Goal: Task Accomplishment & Management: Use online tool/utility

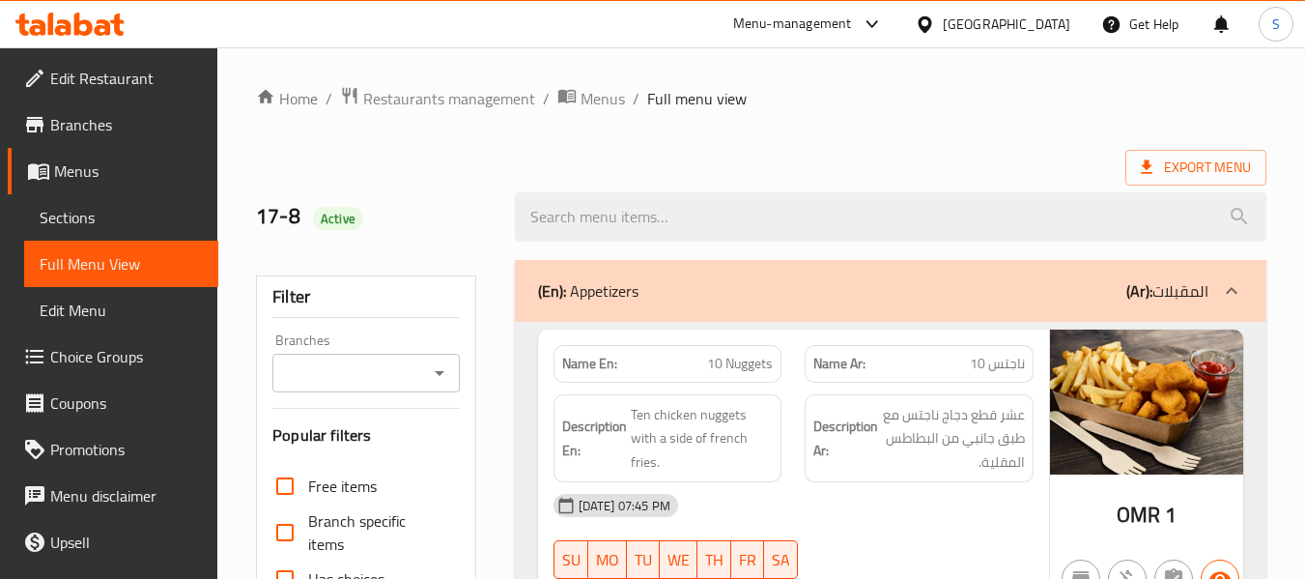
scroll to position [34386, 0]
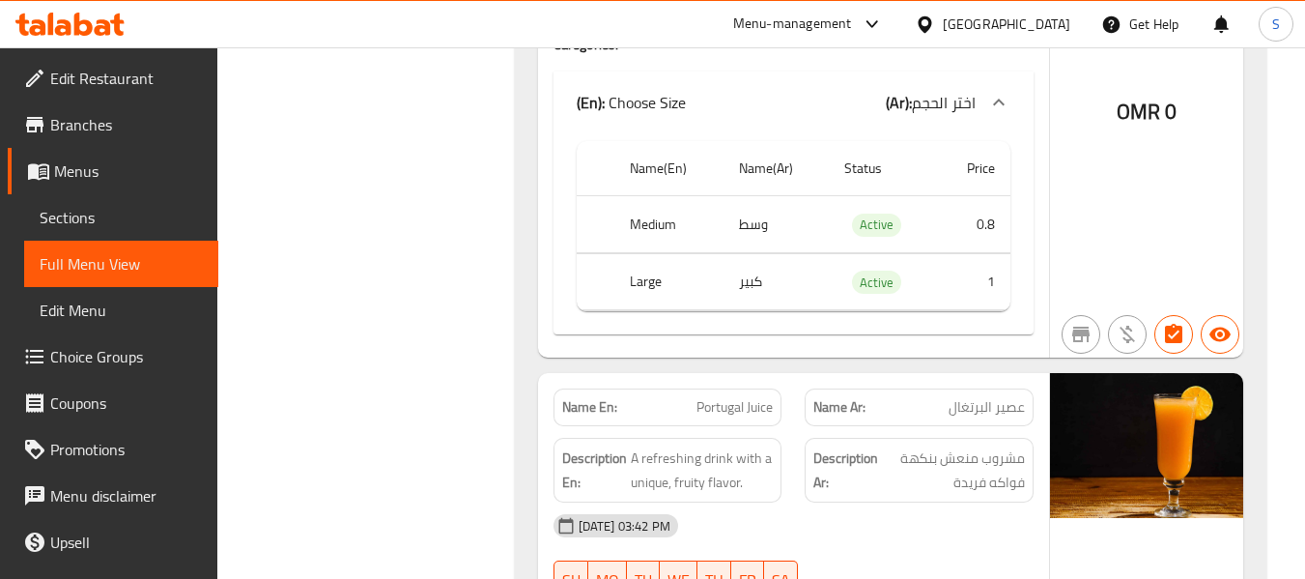
click at [943, 17] on div at bounding box center [929, 24] width 28 height 21
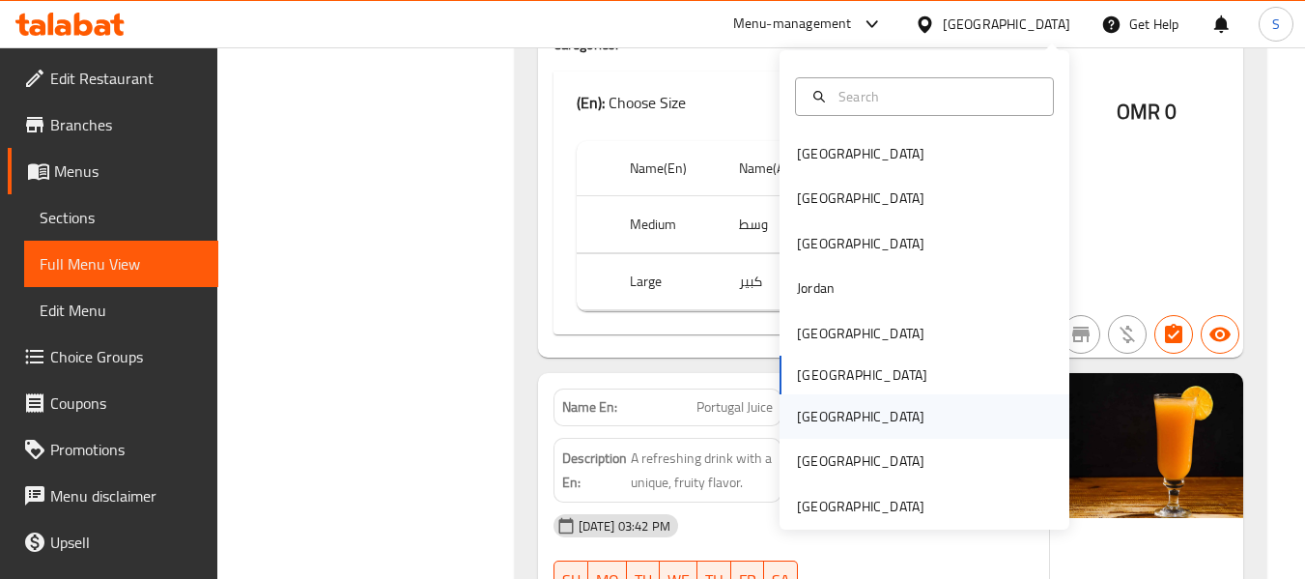
click at [823, 422] on div "[GEOGRAPHIC_DATA]" at bounding box center [861, 416] width 158 height 44
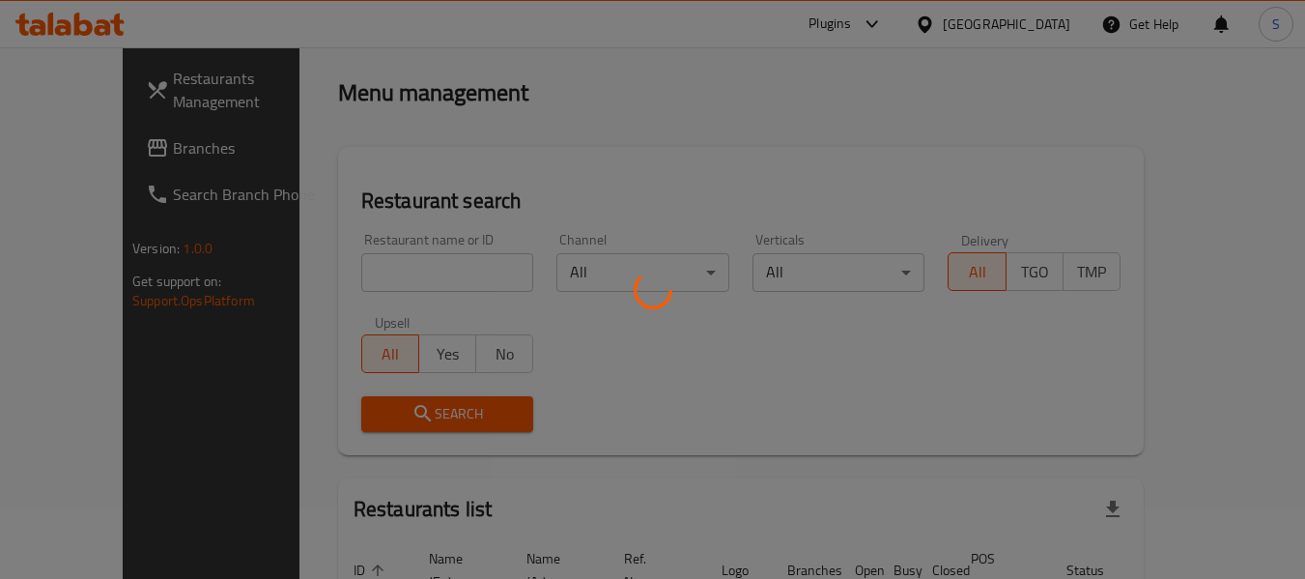
scroll to position [17, 0]
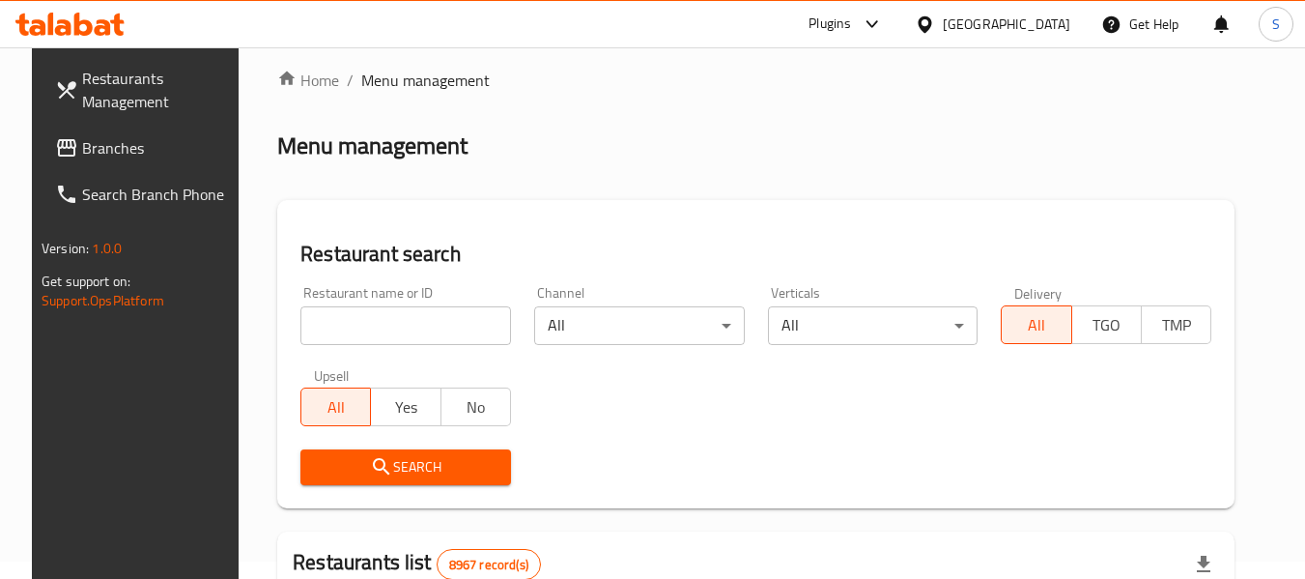
click at [390, 340] on input "search" at bounding box center [405, 325] width 211 height 39
paste input "689806"
type input "689806"
click button "Search" at bounding box center [405, 467] width 211 height 36
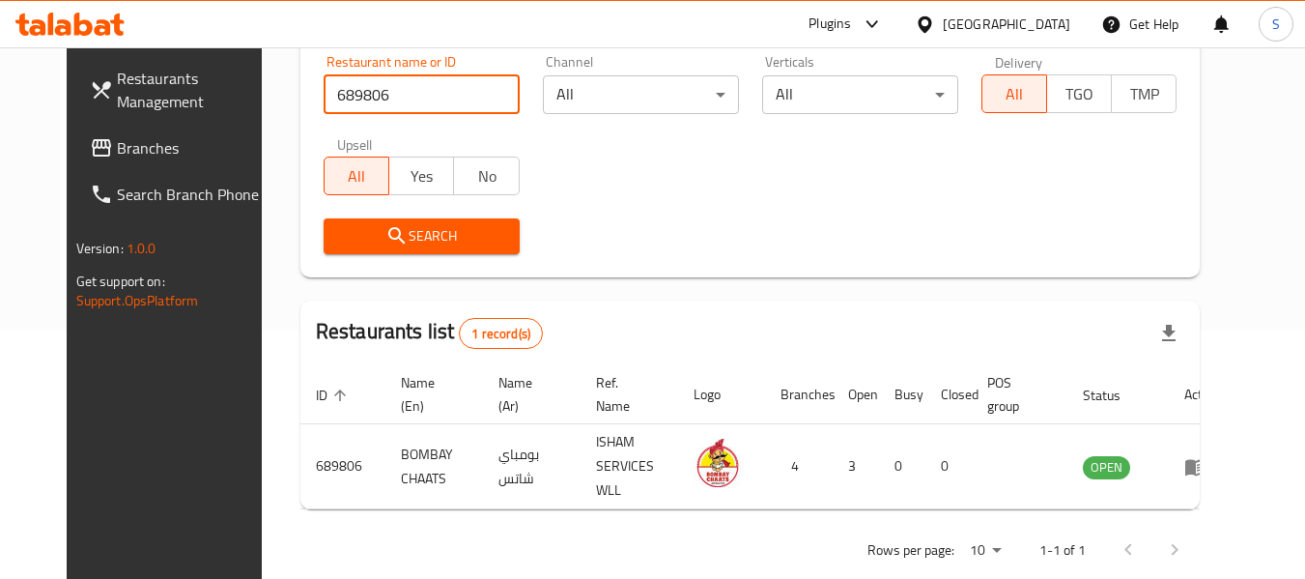
scroll to position [267, 0]
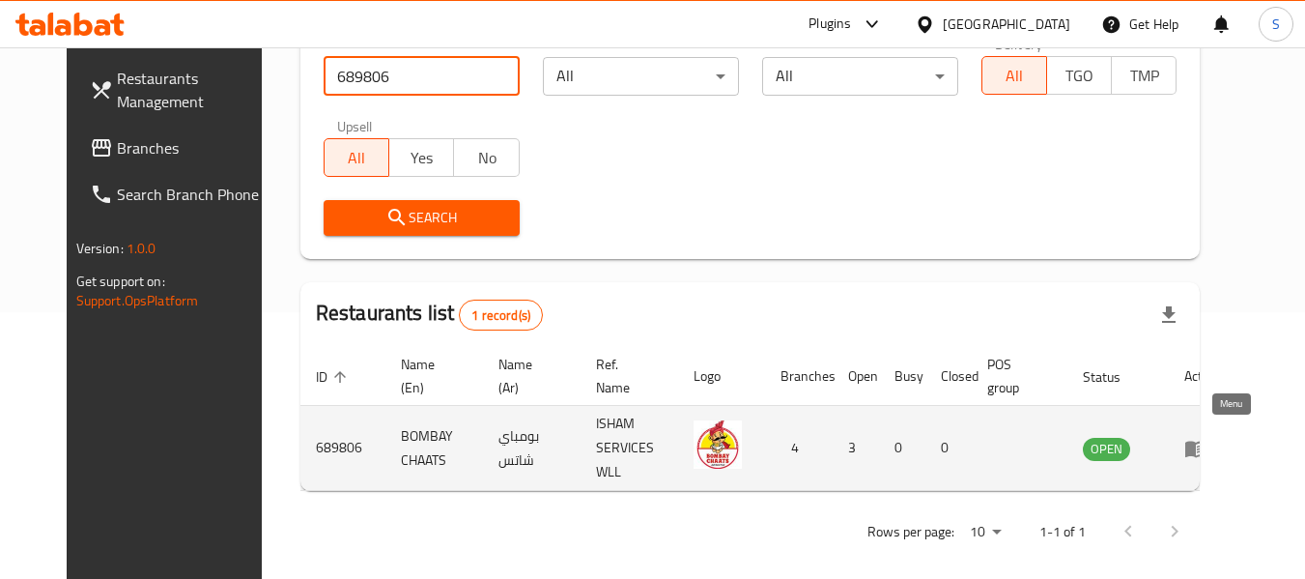
click at [1207, 441] on icon "enhanced table" at bounding box center [1195, 449] width 21 height 16
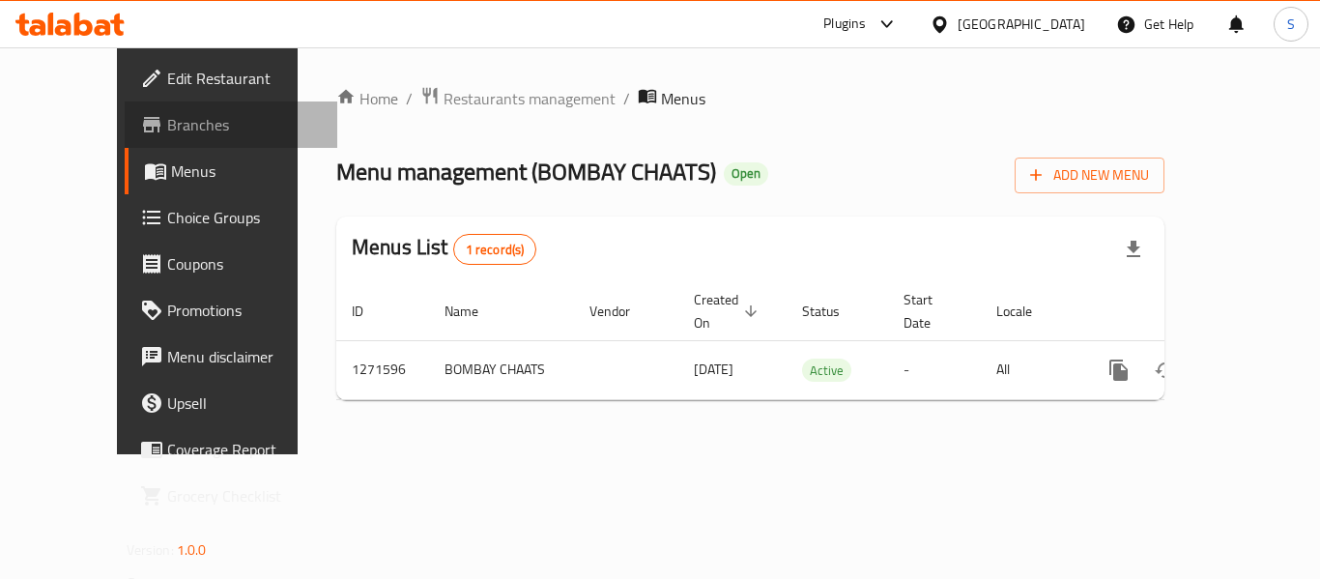
drag, startPoint x: 85, startPoint y: 124, endPoint x: 440, endPoint y: 71, distance: 358.5
click at [167, 125] on span "Branches" at bounding box center [244, 124] width 155 height 23
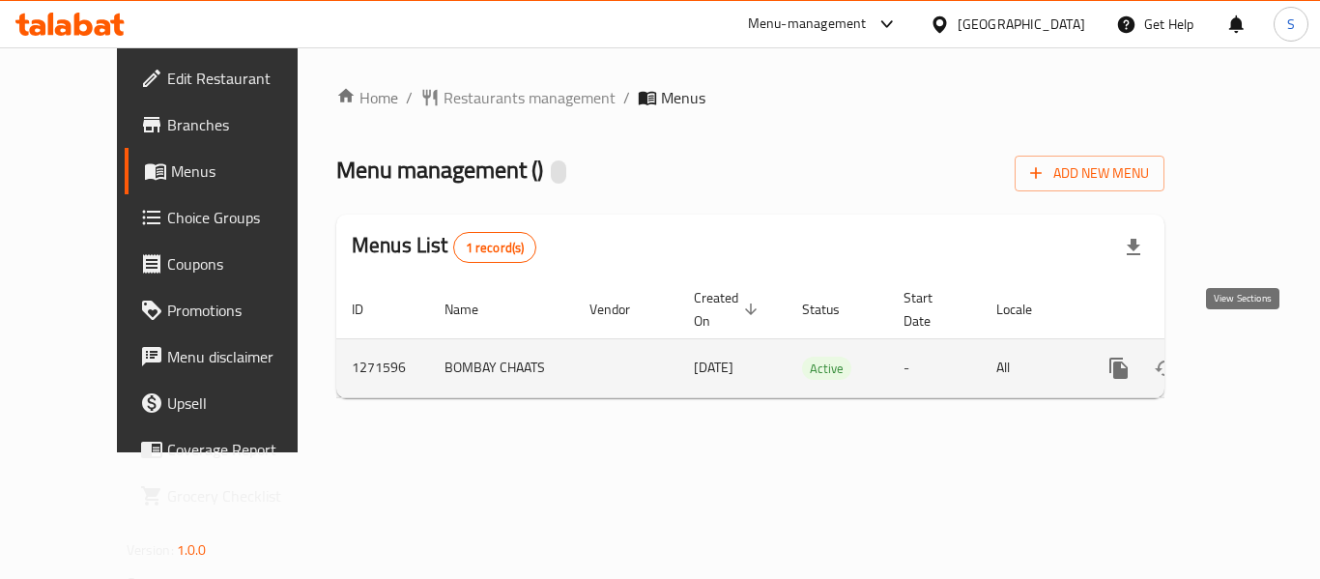
click at [1246, 356] on icon "enhanced table" at bounding box center [1257, 367] width 23 height 23
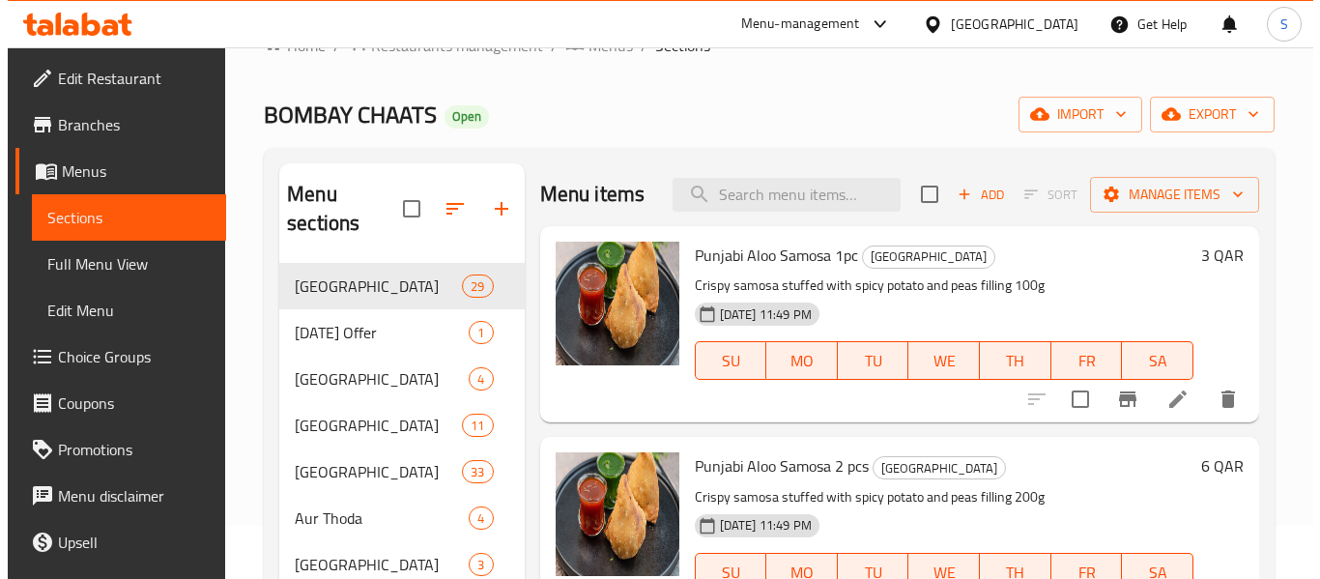
scroll to position [97, 0]
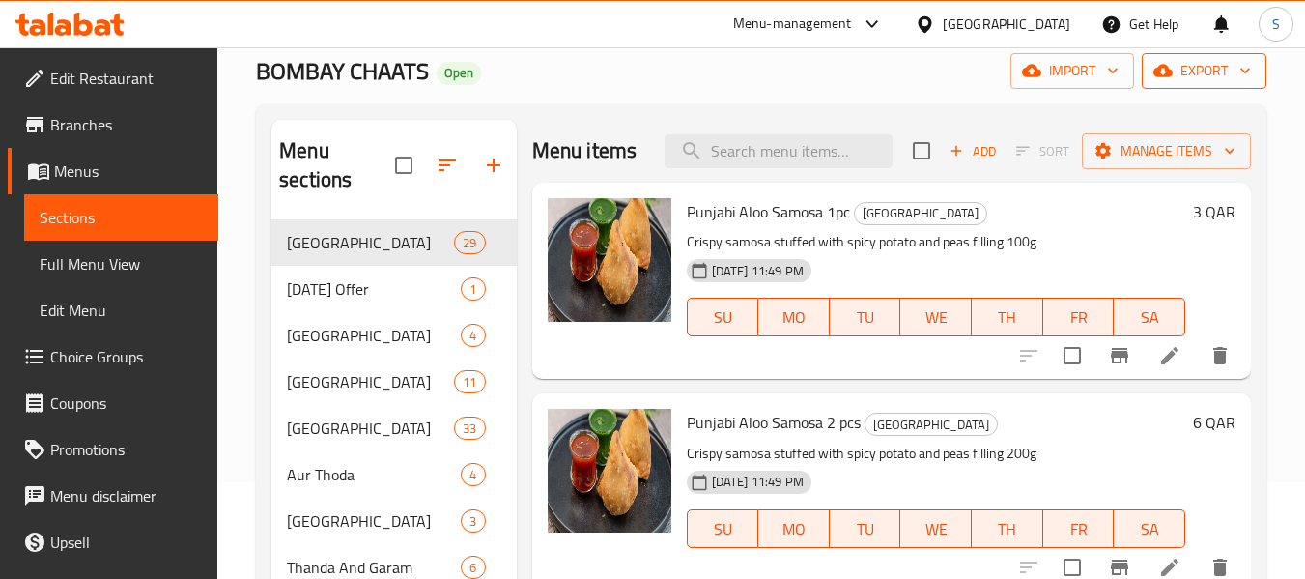
click at [1183, 75] on span "export" at bounding box center [1204, 71] width 94 height 24
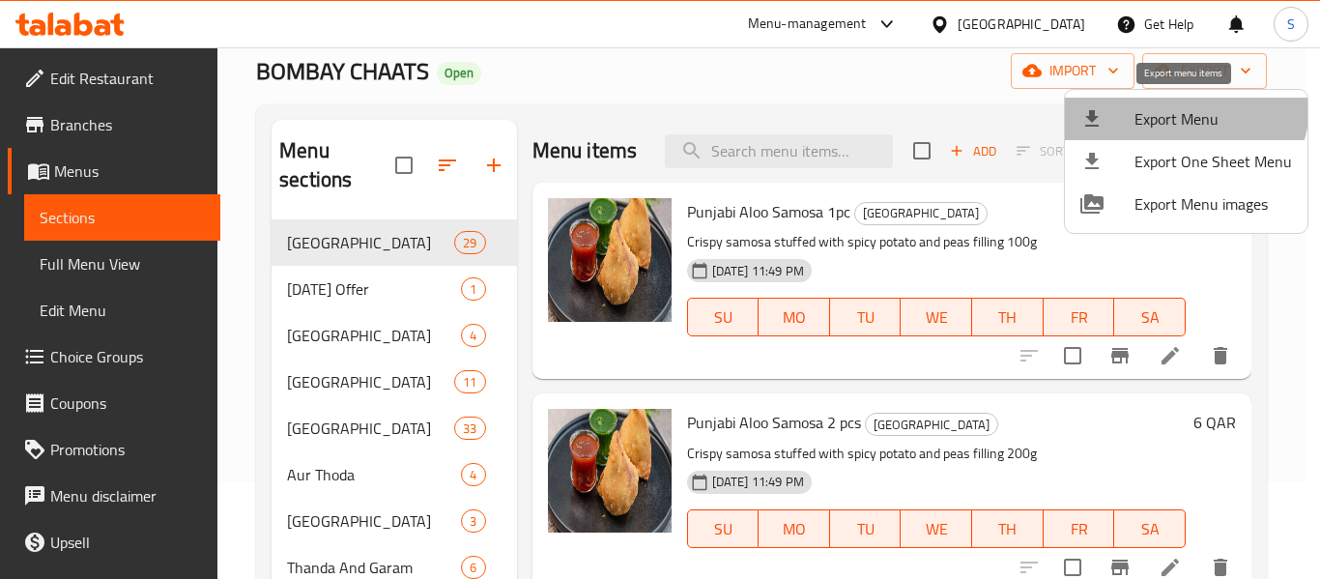
click at [1168, 100] on li "Export Menu" at bounding box center [1186, 119] width 242 height 43
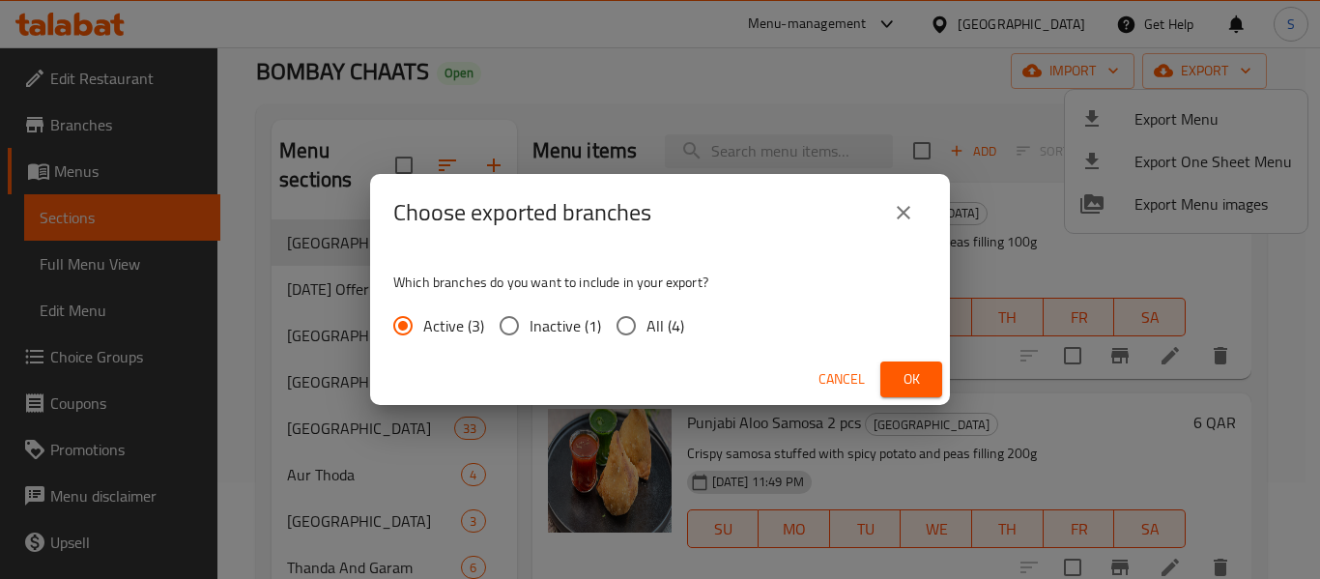
click at [634, 321] on input "All (4)" at bounding box center [626, 325] width 41 height 41
radio input "true"
click at [892, 375] on button "Ok" at bounding box center [911, 379] width 62 height 36
